Goal: Information Seeking & Learning: Learn about a topic

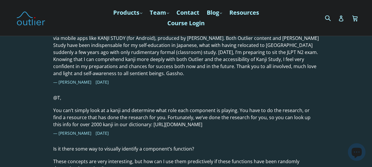
scroll to position [1075, 0]
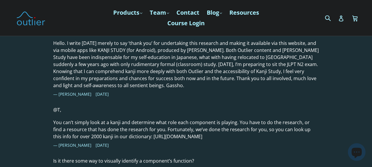
click at [137, 138] on p "You can’t simply look at a kanji and determine what role each component is play…" at bounding box center [185, 129] width 265 height 21
drag, startPoint x: 137, startPoint y: 138, endPoint x: 110, endPoint y: 144, distance: 27.2
click at [110, 140] on p "You can’t simply look at a kanji and determine what role each component is play…" at bounding box center [185, 129] width 265 height 21
click at [272, 100] on ul "Hello. I write today merely to say ‘thank you’ for undertaking this research an…" at bounding box center [185, 132] width 265 height 185
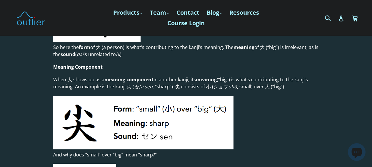
scroll to position [705, 0]
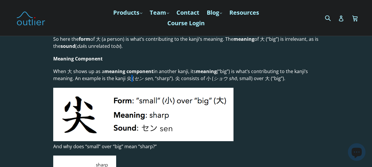
drag, startPoint x: 127, startPoint y: 80, endPoint x: 130, endPoint y: 79, distance: 3.1
click at [130, 79] on p "When 大 shows up as a meaning component in another kanji, its meaning (“big”) is…" at bounding box center [185, 75] width 265 height 14
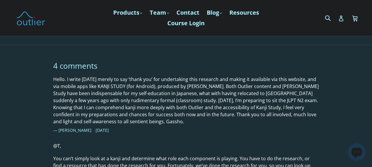
scroll to position [970, 0]
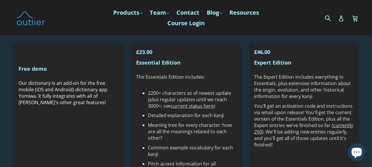
scroll to position [206, 0]
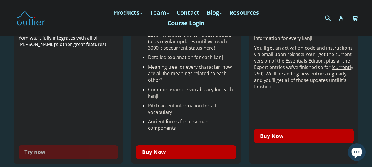
click at [59, 154] on link "Try now" at bounding box center [69, 152] width 100 height 14
